Goal: Transaction & Acquisition: Download file/media

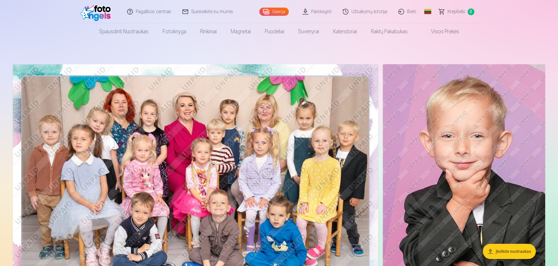
click at [459, 10] on span "Krepšelis" at bounding box center [457, 11] width 18 height 7
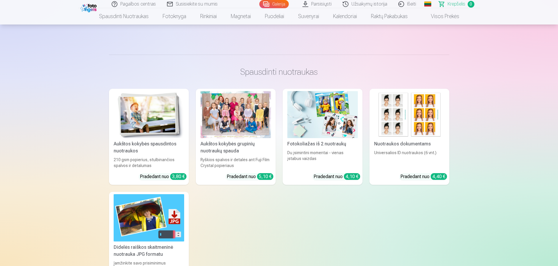
scroll to position [58, 0]
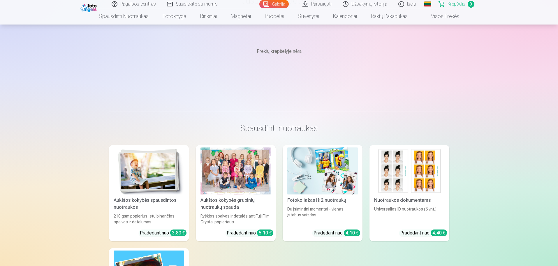
click at [454, 14] on link "Visos prekės" at bounding box center [441, 16] width 52 height 16
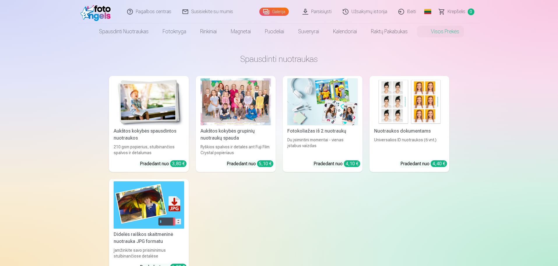
click at [457, 13] on span "Krepšelis" at bounding box center [457, 11] width 18 height 7
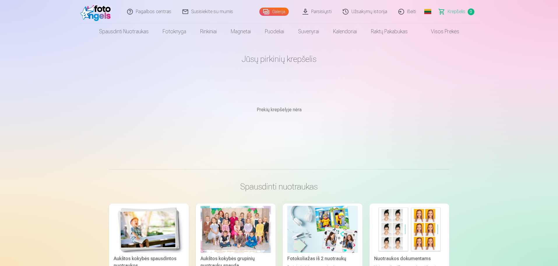
click at [374, 12] on link "Užsakymų istorija" at bounding box center [366, 11] width 56 height 23
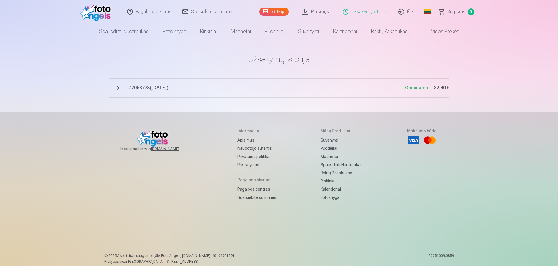
click at [163, 88] on span "# 2068778 ( [DATE] )" at bounding box center [267, 87] width 278 height 7
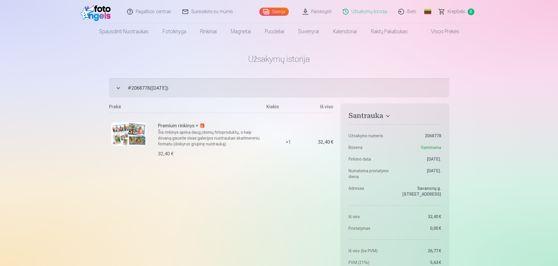
click at [324, 10] on link "Parsisiųsti" at bounding box center [317, 11] width 40 height 23
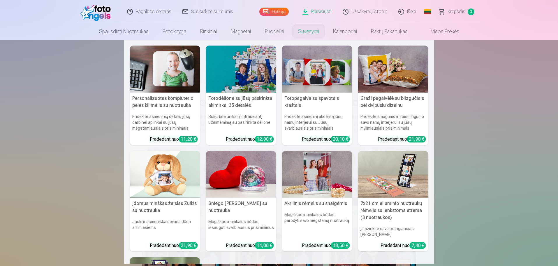
click at [496, 110] on nav "Personalizuotas kompiuterio pelės kilimėlis su nuotrauka Pridėkite asmeninių de…" at bounding box center [279, 152] width 558 height 224
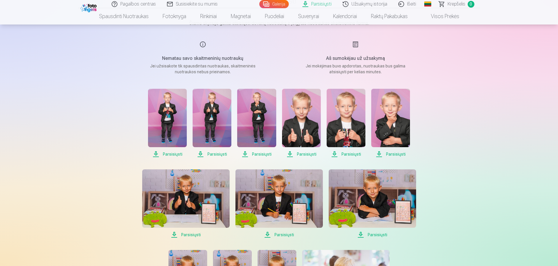
scroll to position [87, 0]
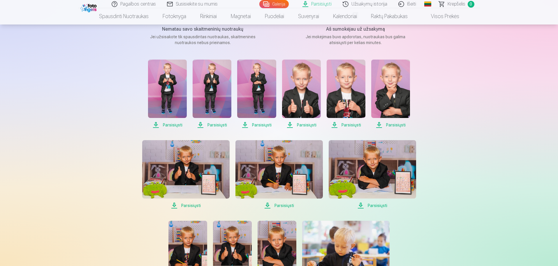
click at [177, 125] on span "Parsisiųsti" at bounding box center [167, 124] width 39 height 7
click at [216, 126] on span "Parsisiųsti" at bounding box center [212, 124] width 39 height 7
click at [255, 122] on span "Parsisiųsti" at bounding box center [256, 124] width 39 height 7
click at [294, 122] on span "Parsisiųsti" at bounding box center [301, 124] width 39 height 7
click at [346, 126] on span "Parsisiųsti" at bounding box center [346, 124] width 39 height 7
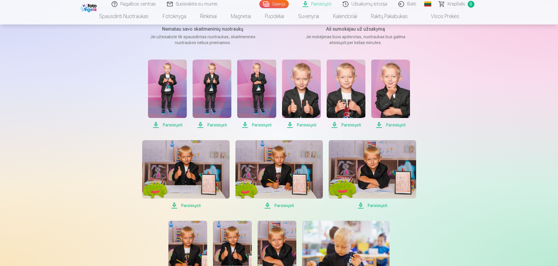
click at [395, 124] on span "Parsisiųsti" at bounding box center [391, 124] width 39 height 7
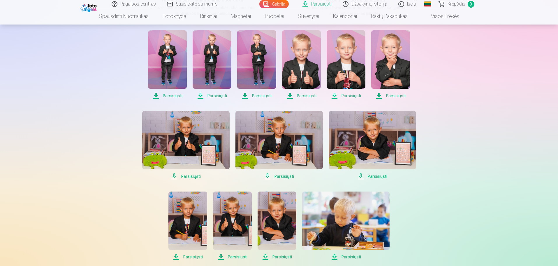
click at [380, 176] on span "Parsisiųsti" at bounding box center [372, 176] width 87 height 7
click at [287, 175] on span "Parsisiųsti" at bounding box center [279, 176] width 87 height 7
click at [194, 177] on span "Parsisiųsti" at bounding box center [185, 176] width 87 height 7
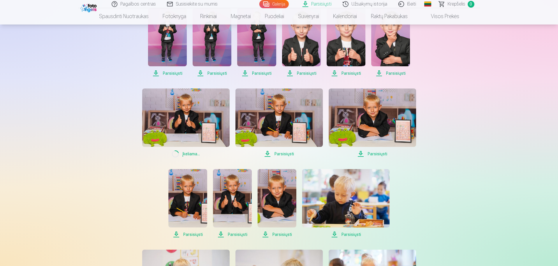
scroll to position [175, 0]
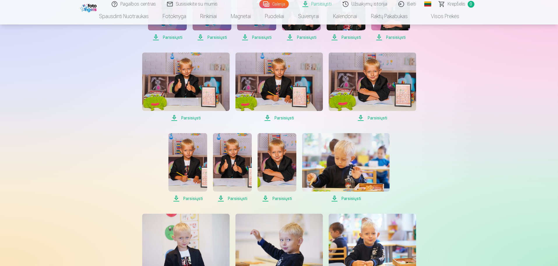
click at [193, 198] on span "Parsisiųsti" at bounding box center [188, 198] width 39 height 7
click at [232, 197] on span "Parsisiųsti" at bounding box center [232, 198] width 39 height 7
click at [281, 197] on span "Parsisiųsti" at bounding box center [277, 198] width 39 height 7
click at [352, 198] on span "Parsisiųsti" at bounding box center [345, 198] width 87 height 7
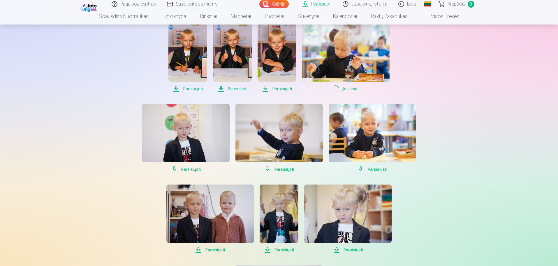
scroll to position [292, 0]
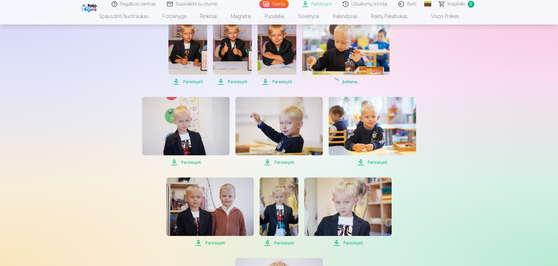
click at [378, 164] on span "Parsisiųsti" at bounding box center [372, 162] width 87 height 7
click at [291, 163] on span "Parsisiųsti" at bounding box center [279, 162] width 87 height 7
click at [197, 162] on span "Parsisiųsti" at bounding box center [185, 162] width 87 height 7
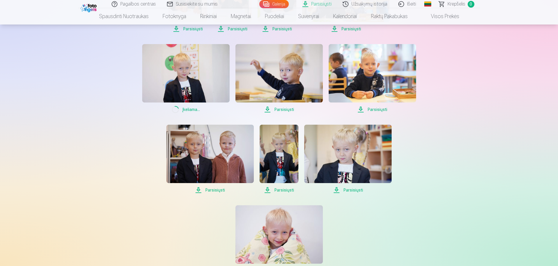
scroll to position [350, 0]
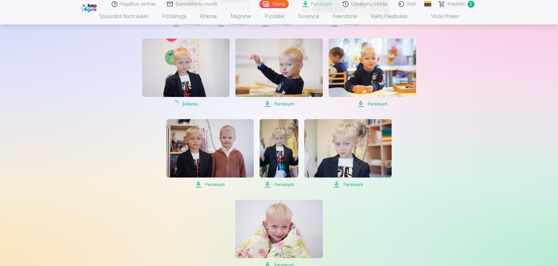
click at [213, 184] on span "Parsisiųsti" at bounding box center [210, 184] width 87 height 7
click at [280, 183] on span "Parsisiųsti" at bounding box center [279, 184] width 39 height 7
click at [349, 181] on span "Parsisiųsti" at bounding box center [347, 184] width 87 height 7
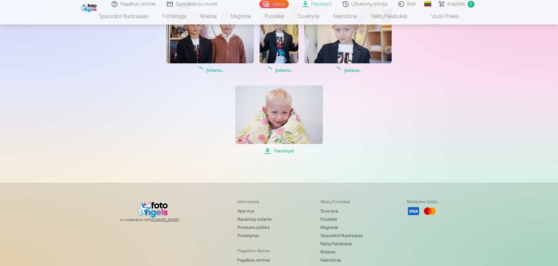
scroll to position [467, 0]
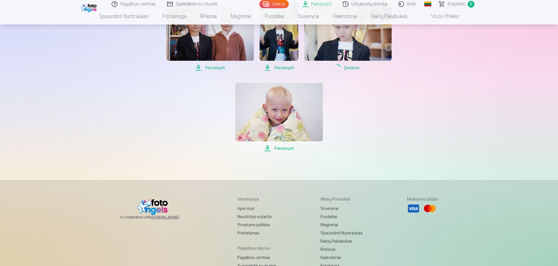
click at [286, 148] on span "Parsisiųsti" at bounding box center [279, 148] width 87 height 7
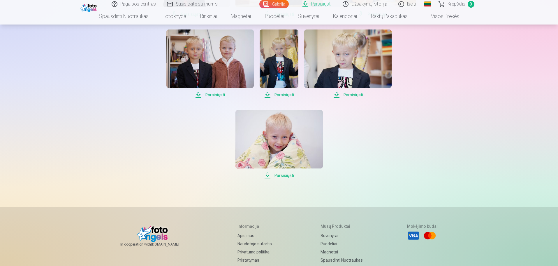
scroll to position [541, 0]
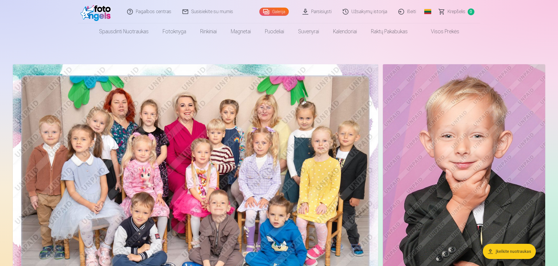
click at [318, 12] on link "Parsisiųsti" at bounding box center [317, 11] width 40 height 23
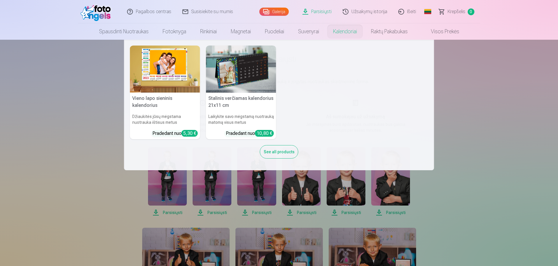
click at [456, 129] on nav "Vieno lapo sieninis kalendorius Džiaukitės jūsų mėgstama nuotrauka ištisus metu…" at bounding box center [279, 105] width 558 height 130
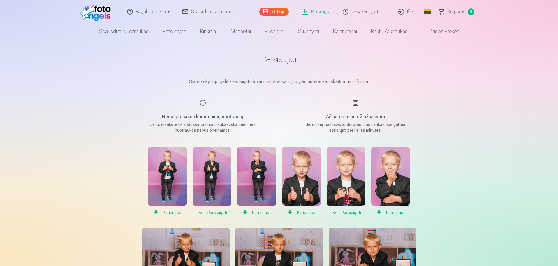
click at [290, 212] on span "Parsisiųsti" at bounding box center [301, 212] width 39 height 7
click at [336, 214] on span "Parsisiųsti" at bounding box center [346, 212] width 39 height 7
click at [381, 211] on span "Parsisiųsti" at bounding box center [391, 212] width 39 height 7
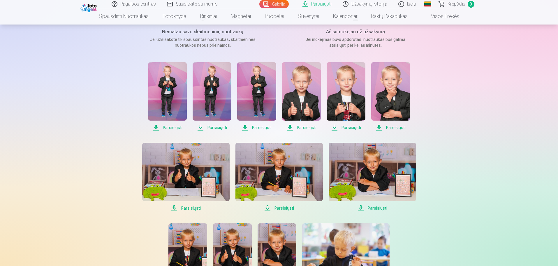
scroll to position [87, 0]
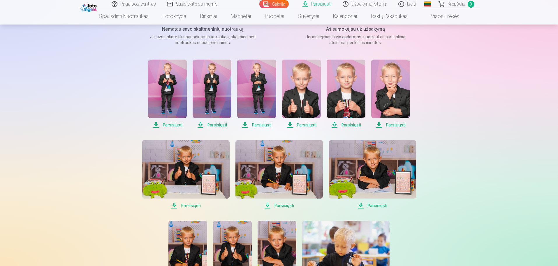
click at [362, 205] on span "Parsisiųsti" at bounding box center [372, 205] width 87 height 7
click at [272, 206] on span "Parsisiųsti" at bounding box center [279, 205] width 87 height 7
click at [195, 205] on span "Parsisiųsti" at bounding box center [185, 205] width 87 height 7
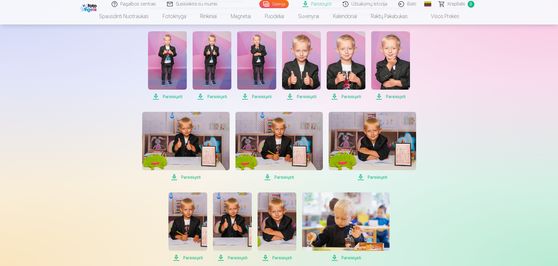
scroll to position [204, 0]
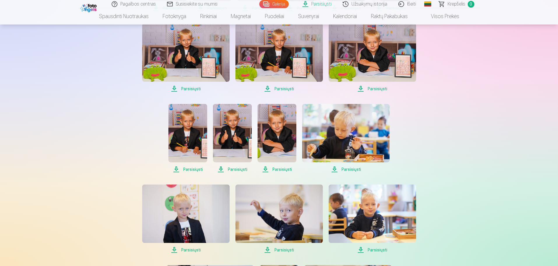
click at [196, 168] on span "Parsisiųsti" at bounding box center [188, 169] width 39 height 7
click at [233, 169] on span "Parsisiųsti" at bounding box center [232, 169] width 39 height 7
click at [278, 171] on span "Parsisiųsti" at bounding box center [277, 169] width 39 height 7
click at [346, 173] on div "Parsisiųsti Parsisiųsti Parsisiųsti Parsisiųsti Parsisiųsti Parsisiųsti Parsisi…" at bounding box center [280, 178] width 292 height 471
click at [348, 170] on span "Parsisiųsti" at bounding box center [345, 169] width 87 height 7
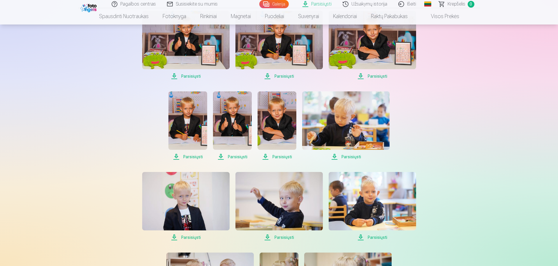
scroll to position [292, 0]
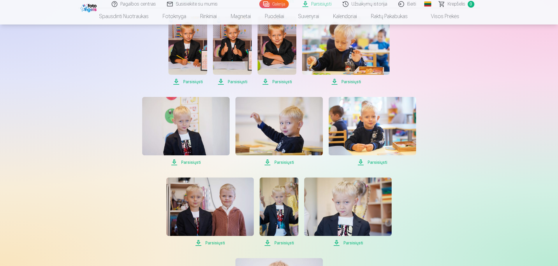
click at [374, 162] on span "Parsisiųsti" at bounding box center [372, 162] width 87 height 7
click at [290, 164] on span "Parsisiųsti" at bounding box center [279, 162] width 87 height 7
click at [196, 164] on span "Parsisiųsti" at bounding box center [185, 162] width 87 height 7
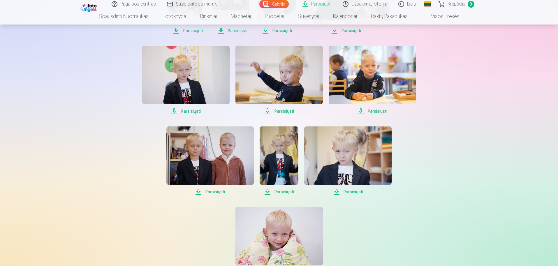
scroll to position [379, 0]
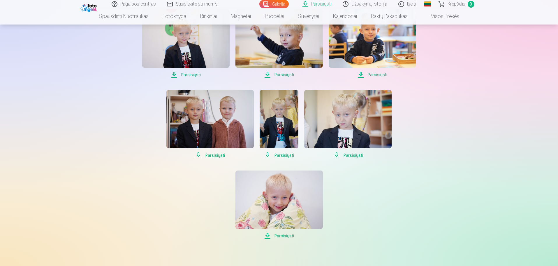
click at [213, 155] on span "Parsisiųsti" at bounding box center [210, 155] width 87 height 7
click at [277, 156] on span "Parsisiųsti" at bounding box center [279, 155] width 39 height 7
click at [352, 157] on span "Parsisiųsti" at bounding box center [347, 155] width 87 height 7
click at [281, 235] on span "Parsisiųsti" at bounding box center [279, 235] width 87 height 7
click at [281, 140] on img at bounding box center [279, 119] width 39 height 58
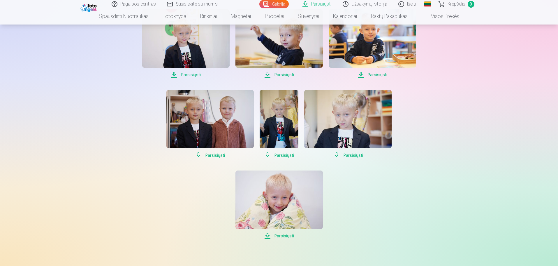
click at [288, 122] on img at bounding box center [279, 119] width 39 height 58
click at [472, 138] on div "Pagalbos centras Susisiekite su mumis Galerija Parsisiųsti Užsakymų istorija Iš…" at bounding box center [279, 24] width 558 height 807
